Goal: Information Seeking & Learning: Learn about a topic

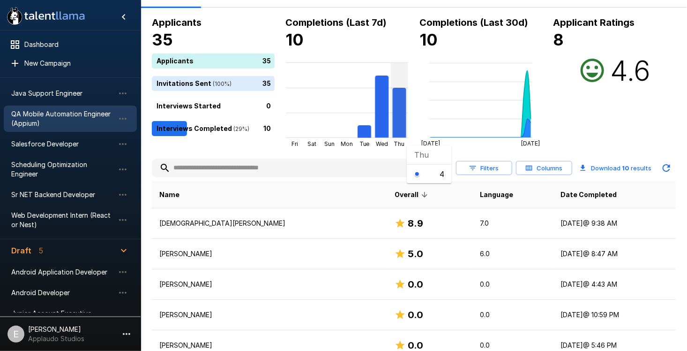
scroll to position [47, 0]
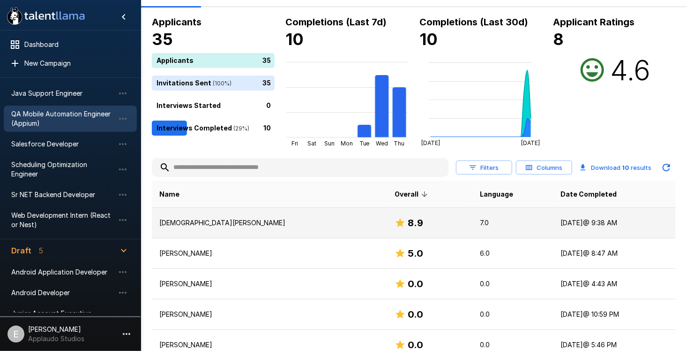
click at [397, 217] on div "8.9" at bounding box center [430, 222] width 70 height 15
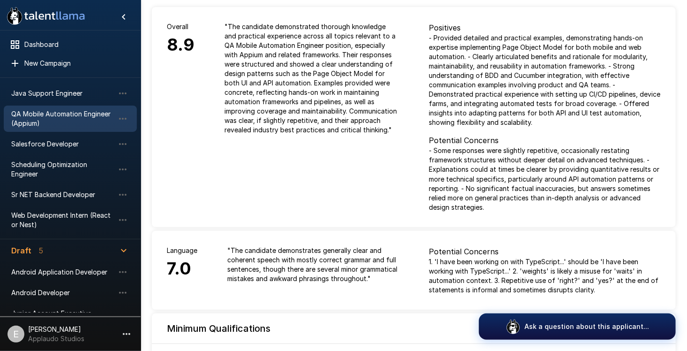
drag, startPoint x: 410, startPoint y: 129, endPoint x: 412, endPoint y: 189, distance: 60.0
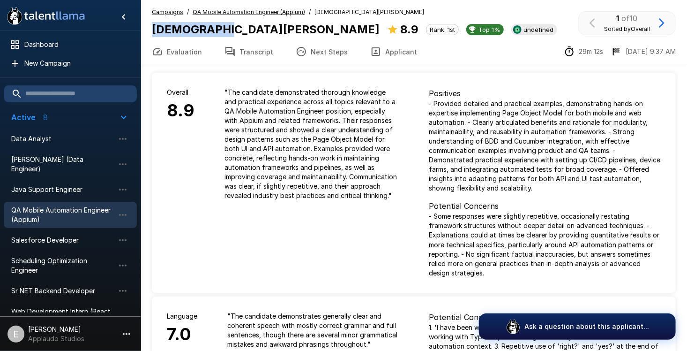
drag, startPoint x: 151, startPoint y: 26, endPoint x: 210, endPoint y: 26, distance: 58.6
click at [210, 26] on div "Campaigns / QA Mobile Automation Engineer (Appium) / [PERSON_NAME] [PERSON_NAME…" at bounding box center [414, 23] width 547 height 31
click at [520, 28] on span "undefined" at bounding box center [539, 30] width 38 height 8
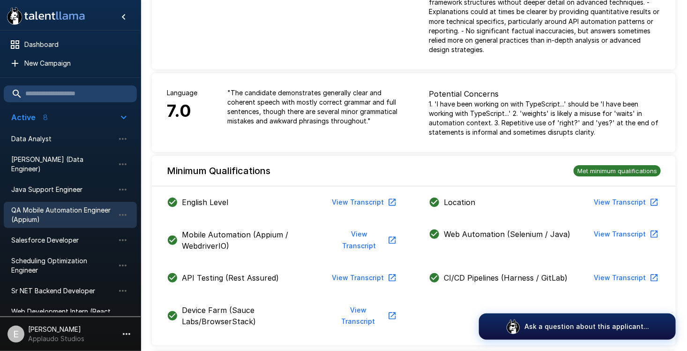
drag, startPoint x: 308, startPoint y: 206, endPoint x: 300, endPoint y: 275, distance: 69.3
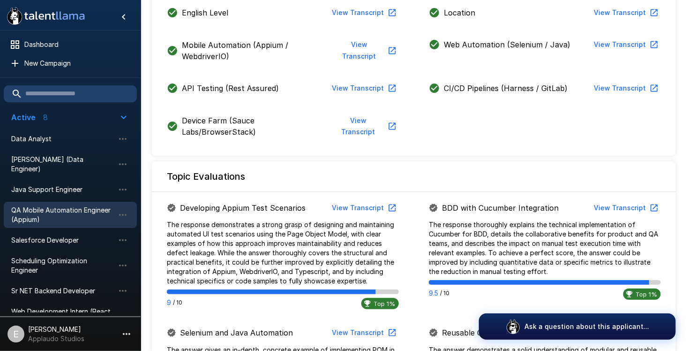
scroll to position [525, 0]
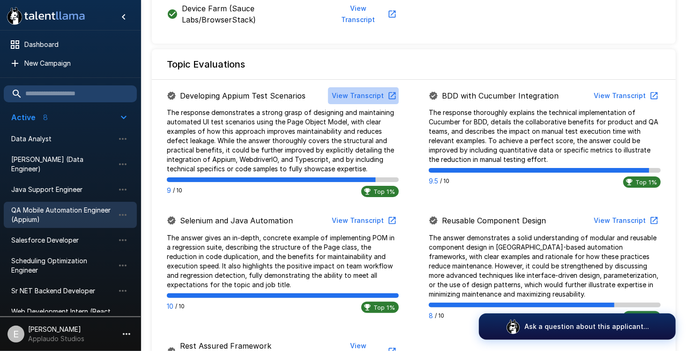
click at [371, 87] on button "View Transcript" at bounding box center [363, 95] width 71 height 17
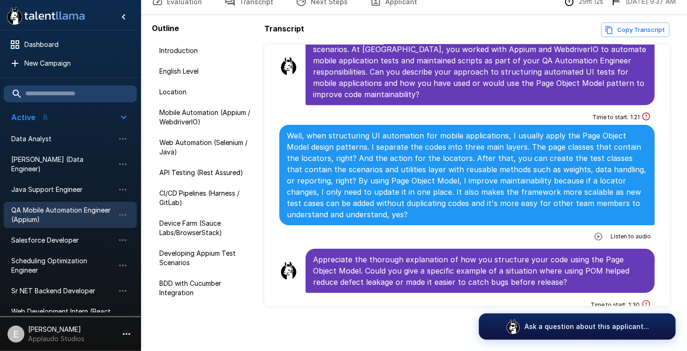
scroll to position [1534, 0]
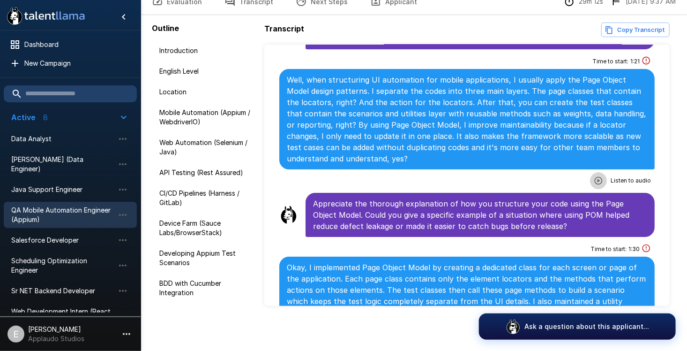
click at [594, 176] on icon "button" at bounding box center [598, 180] width 9 height 9
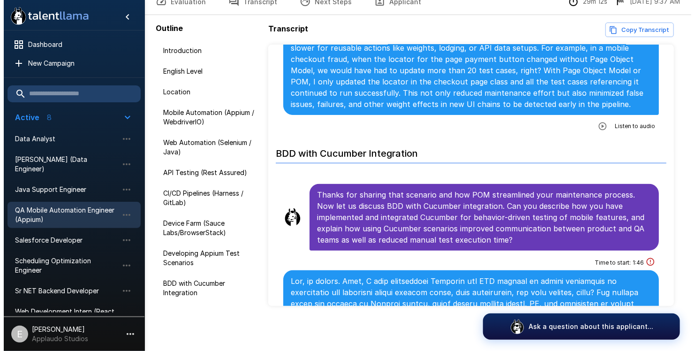
scroll to position [1909, 0]
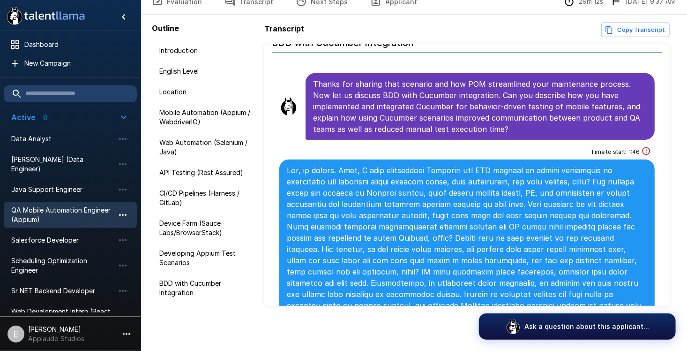
click at [117, 207] on button "button" at bounding box center [123, 215] width 16 height 16
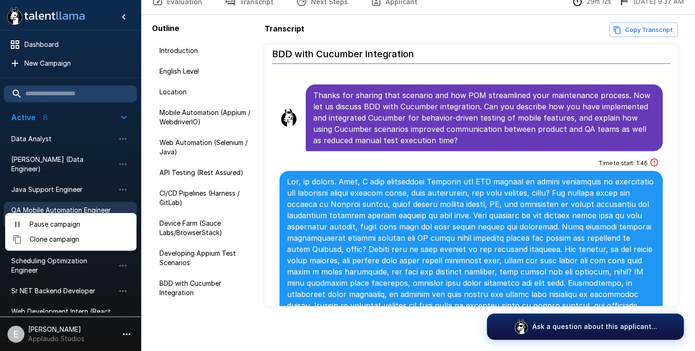
click at [293, 194] on div at bounding box center [347, 175] width 695 height 351
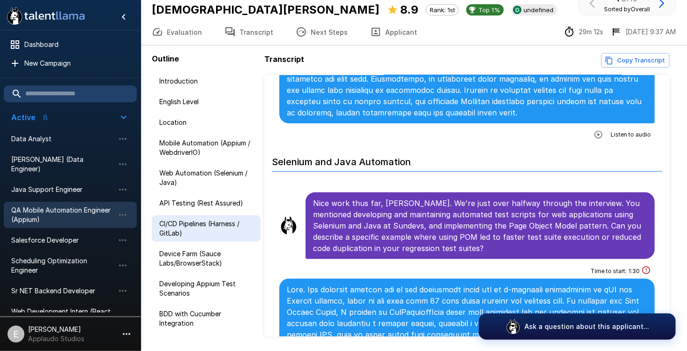
scroll to position [0, 0]
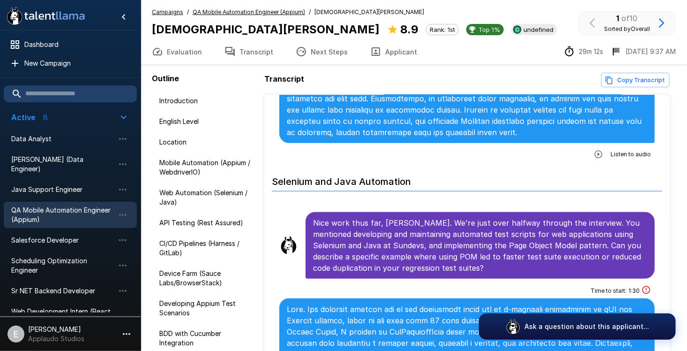
click at [278, 10] on u "QA Mobile Automation Engineer (Appium)" at bounding box center [249, 11] width 113 height 7
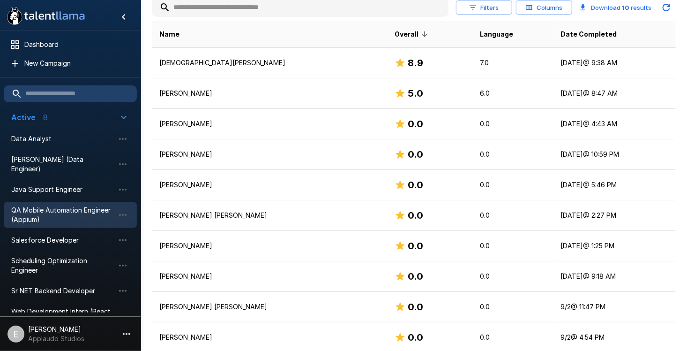
scroll to position [51, 0]
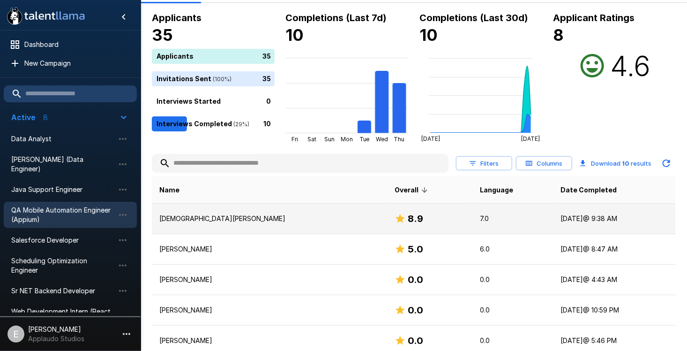
click at [423, 210] on td "8.9" at bounding box center [429, 218] width 85 height 30
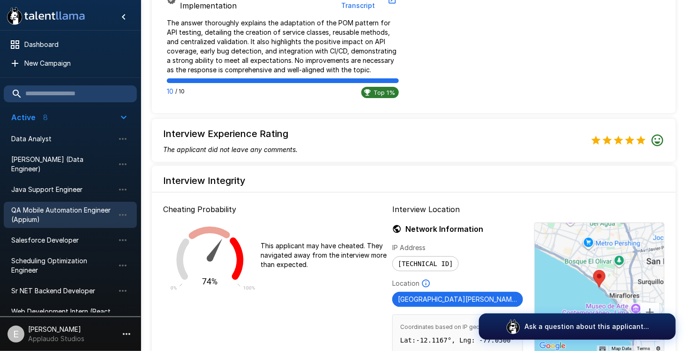
scroll to position [934, 0]
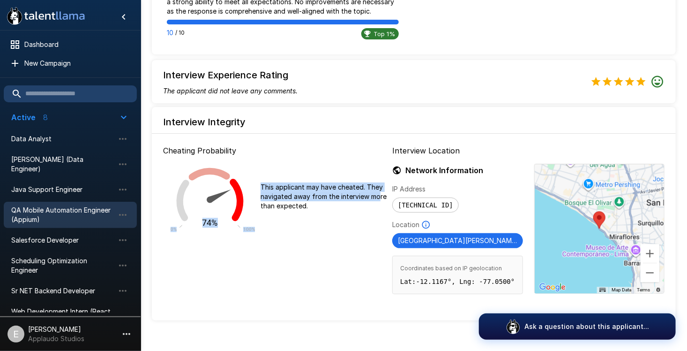
drag, startPoint x: 238, startPoint y: 169, endPoint x: 377, endPoint y: 177, distance: 139.5
click at [377, 177] on div "74% 0% 100% This applicant may have cheated. They navigated away from the inter…" at bounding box center [275, 196] width 225 height 81
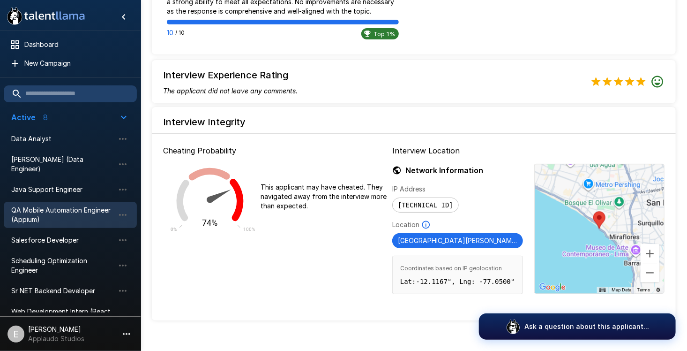
drag, startPoint x: 377, startPoint y: 177, endPoint x: 322, endPoint y: 185, distance: 55.4
click at [323, 184] on p "This applicant may have cheated. They navigated away from the interview more th…" at bounding box center [325, 196] width 128 height 28
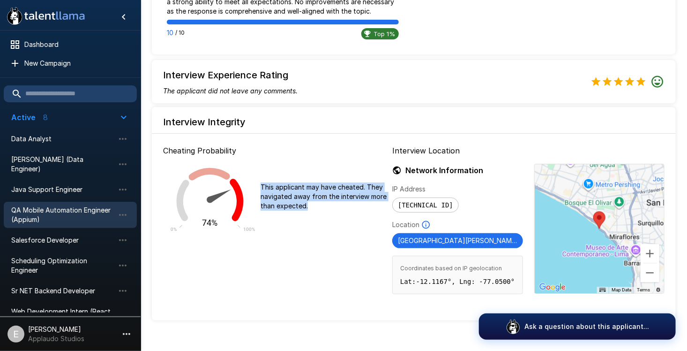
drag, startPoint x: 306, startPoint y: 184, endPoint x: 261, endPoint y: 164, distance: 49.1
click at [261, 182] on p "This applicant may have cheated. They navigated away from the interview more th…" at bounding box center [325, 196] width 128 height 28
drag, startPoint x: 261, startPoint y: 164, endPoint x: 261, endPoint y: 177, distance: 13.6
click at [284, 186] on p "This applicant may have cheated. They navigated away from the interview more th…" at bounding box center [325, 196] width 128 height 28
click at [286, 216] on div "Cheating Probability 74% 0% 100% This applicant may have cheated. They navigate…" at bounding box center [275, 224] width 225 height 175
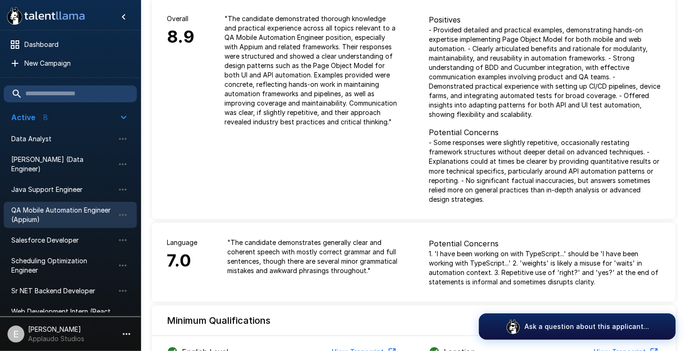
scroll to position [0, 0]
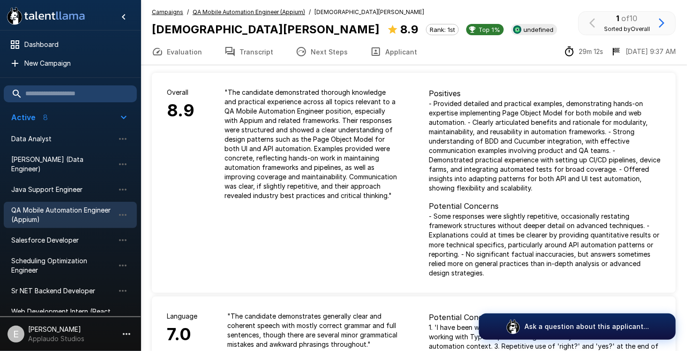
click at [244, 47] on button "Transcript" at bounding box center [248, 51] width 71 height 26
